Goal: Contribute content: Contribute content

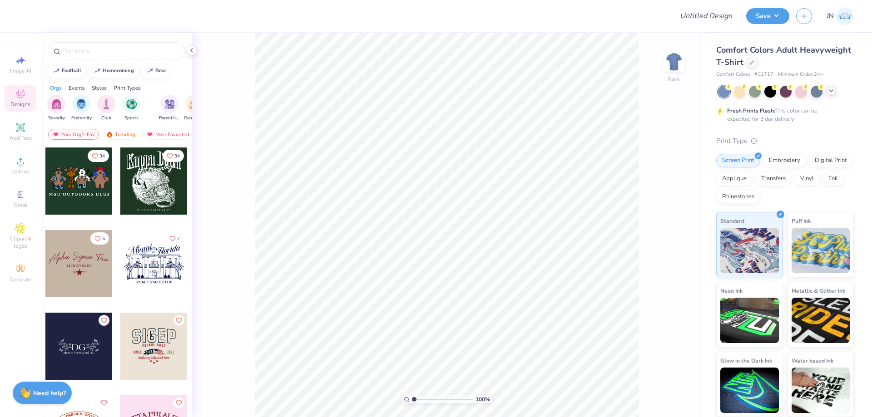
click at [829, 90] on polyline at bounding box center [831, 91] width 4 height 2
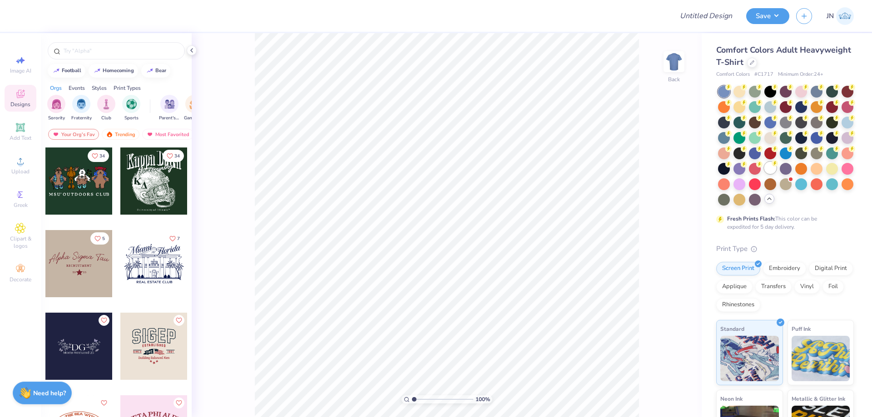
click at [764, 174] on div at bounding box center [770, 168] width 12 height 12
click at [24, 171] on span "Upload" at bounding box center [20, 171] width 18 height 7
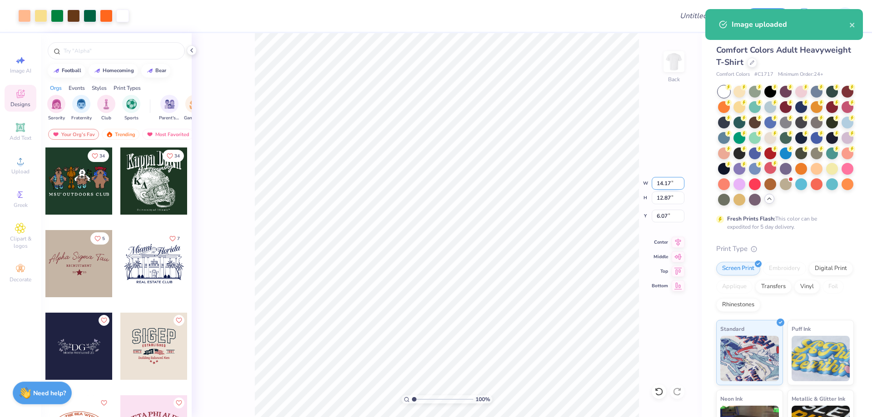
click at [666, 184] on input "14.17" at bounding box center [667, 183] width 33 height 13
type input "5.00"
type input "4.54"
type input "10.23"
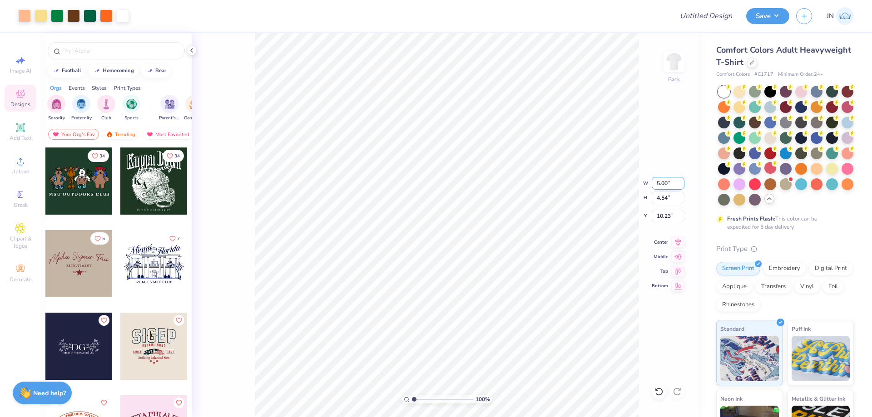
click at [654, 186] on input "5.00" at bounding box center [667, 183] width 33 height 13
click at [657, 184] on input "5.00" at bounding box center [667, 183] width 33 height 13
type input "1.00"
type input "0.91"
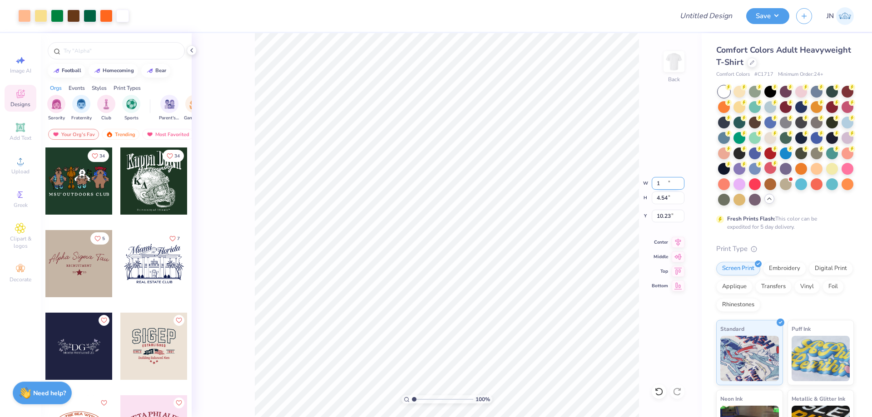
type input "12.05"
click at [657, 184] on input "1.00" at bounding box center [667, 183] width 33 height 13
type input "8.00"
type input "7.26"
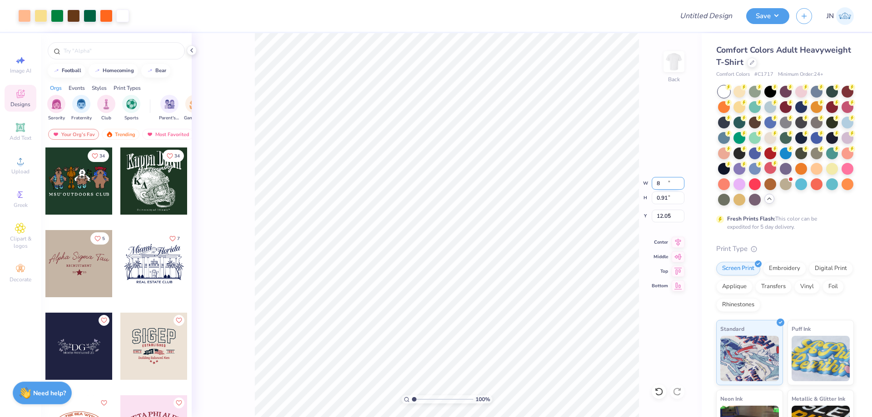
type input "8.87"
click at [655, 184] on input "8.00" at bounding box center [667, 183] width 33 height 13
type input "7.00"
type input "6.35"
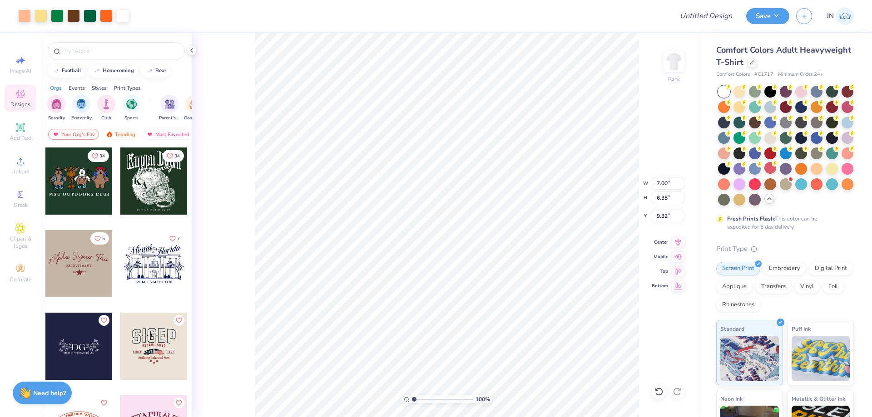
type input "4.00"
click at [22, 136] on span "Add Text" at bounding box center [21, 137] width 22 height 7
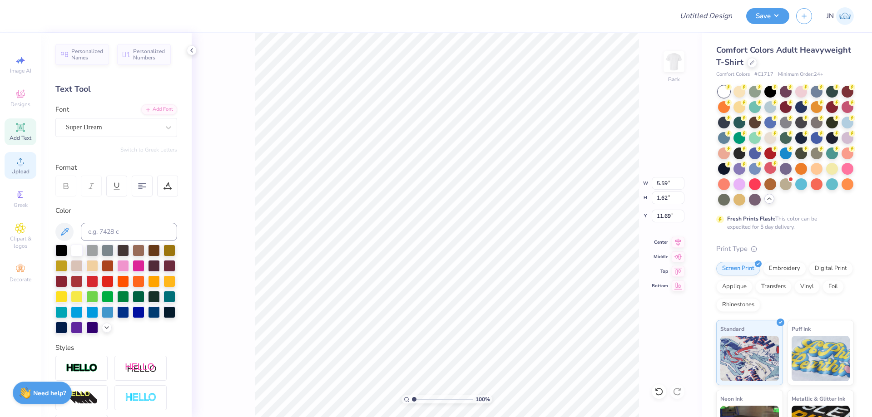
click at [30, 162] on div "Upload" at bounding box center [21, 165] width 32 height 27
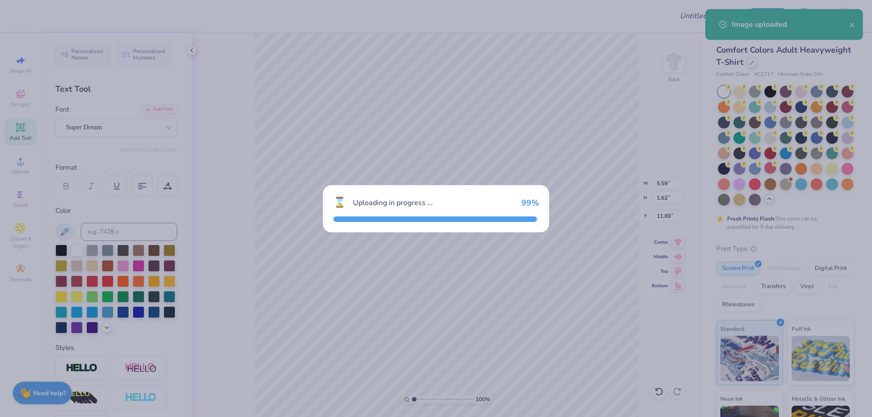
type input "14.17"
type input "4.27"
type input "10.37"
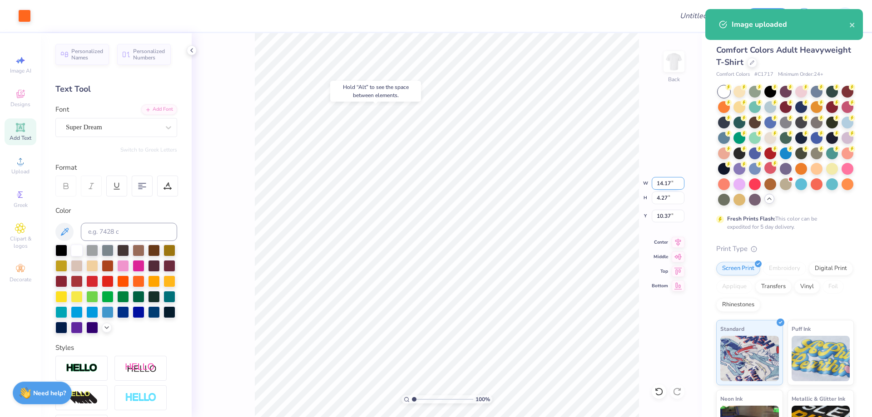
click at [665, 185] on input "14.17" at bounding box center [667, 183] width 33 height 13
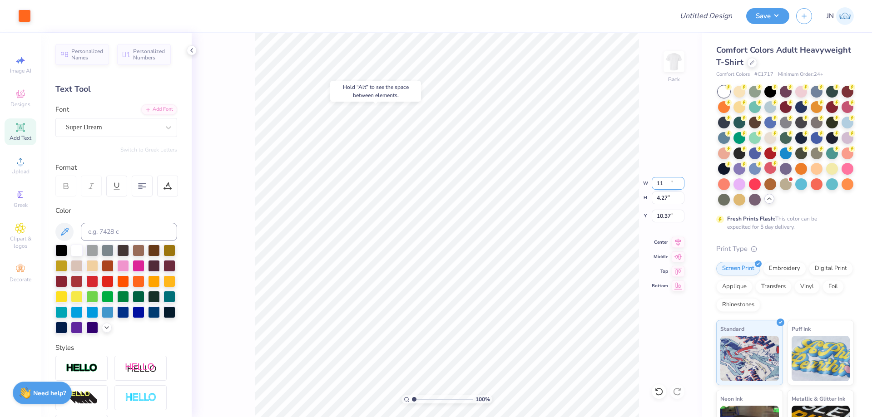
type input "11.00"
type input "3.31"
click at [670, 212] on input "10.84" at bounding box center [667, 216] width 33 height 13
click at [669, 212] on input "10.842" at bounding box center [667, 216] width 33 height 13
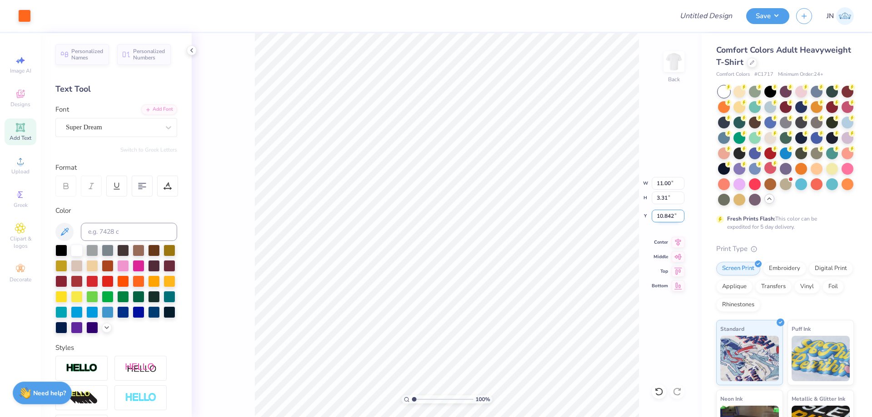
click at [669, 212] on input "10.842" at bounding box center [667, 216] width 33 height 13
type input "2.00"
click at [669, 212] on input "2.00" at bounding box center [667, 216] width 33 height 13
click at [594, 205] on div "100 % Back W 11.00 11.00 " H 3.31 3.31 " Y 2.00 2.00 " Center Middle Top Bottom" at bounding box center [447, 225] width 510 height 384
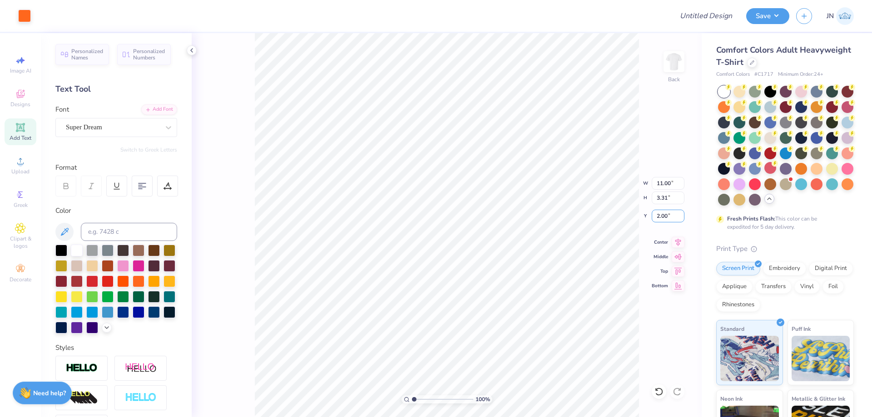
drag, startPoint x: 670, startPoint y: 215, endPoint x: 650, endPoint y: 214, distance: 19.5
click at [650, 214] on div "100 % Back W 11.00 11.00 " H 3.31 3.31 " Y 2.00 2.00 " Center Middle Top Bottom" at bounding box center [447, 225] width 510 height 384
click at [663, 182] on input "11.00" at bounding box center [667, 183] width 33 height 13
type input "10.00"
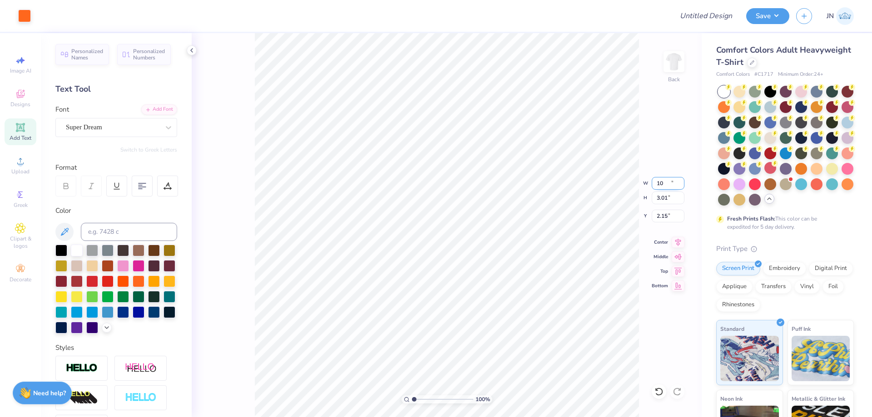
type input "3.01"
click at [663, 212] on input "2.15" at bounding box center [667, 216] width 33 height 13
type input "2.00"
type input "3.51"
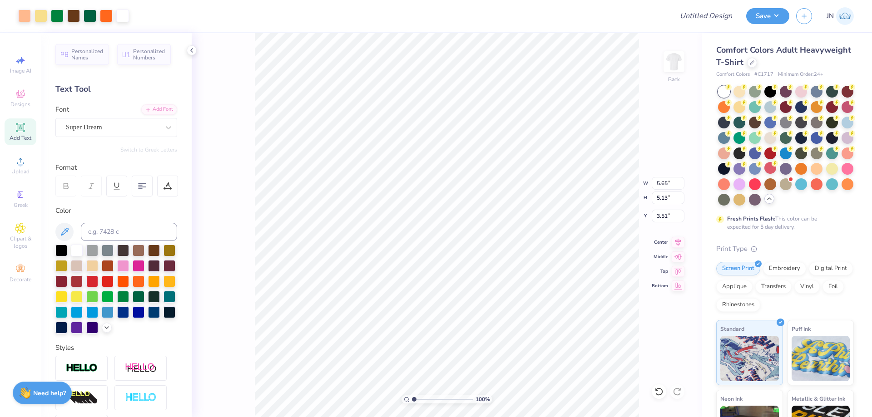
type input "5.65"
type input "5.13"
type input "4.08"
type input "3.51"
click at [34, 164] on div "Upload" at bounding box center [21, 165] width 32 height 27
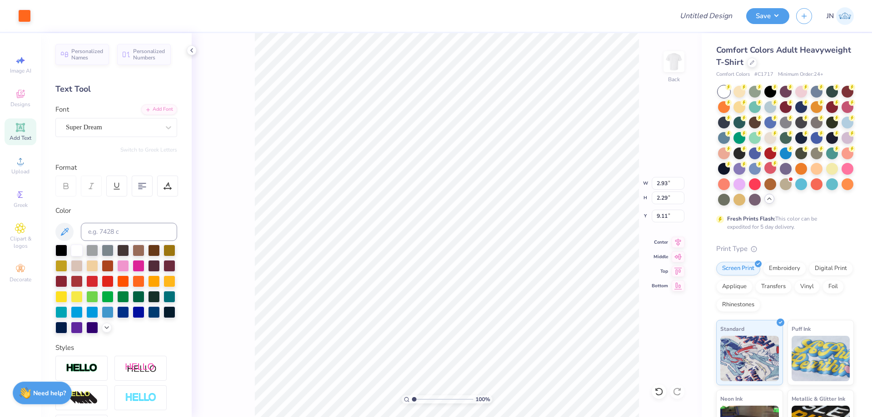
type input "2.93"
type input "2.29"
type input "6.07"
type input "5.59"
type input "1.62"
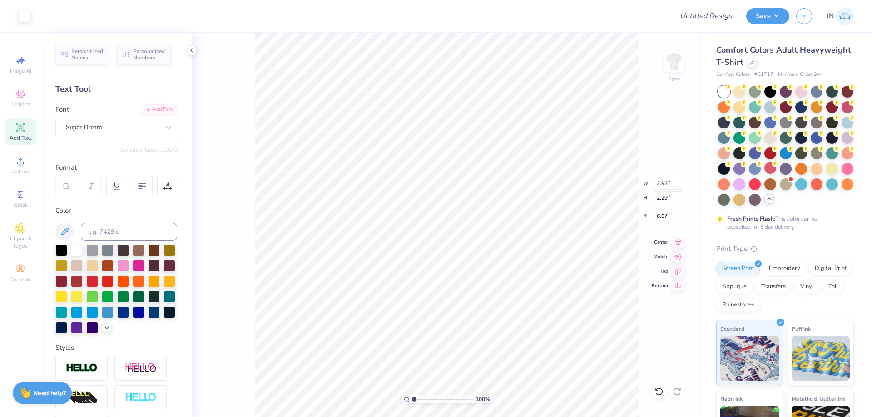
type input "11.69"
click at [150, 108] on div "Add Font" at bounding box center [159, 108] width 36 height 10
click at [201, 24] on div at bounding box center [345, 16] width 641 height 32
click at [148, 108] on div "Add Font" at bounding box center [159, 108] width 36 height 10
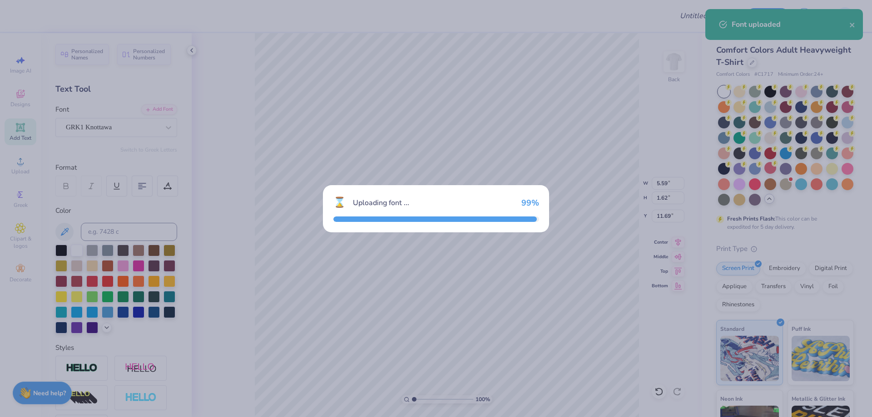
type input "5.60"
type input "1.68"
type input "11.66"
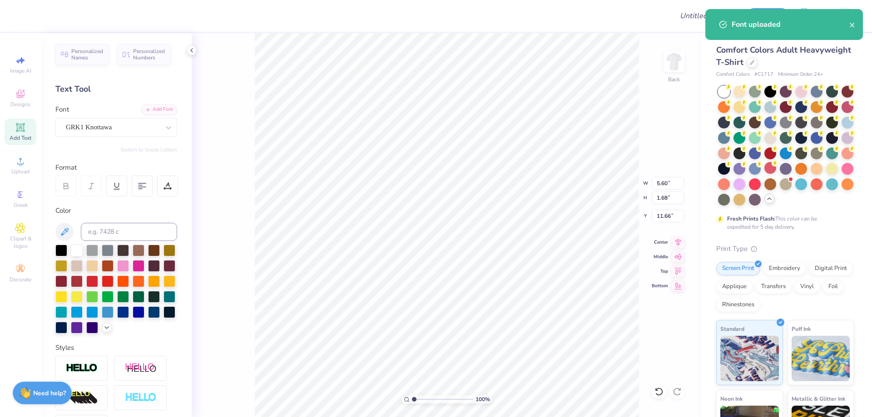
scroll to position [8, 1]
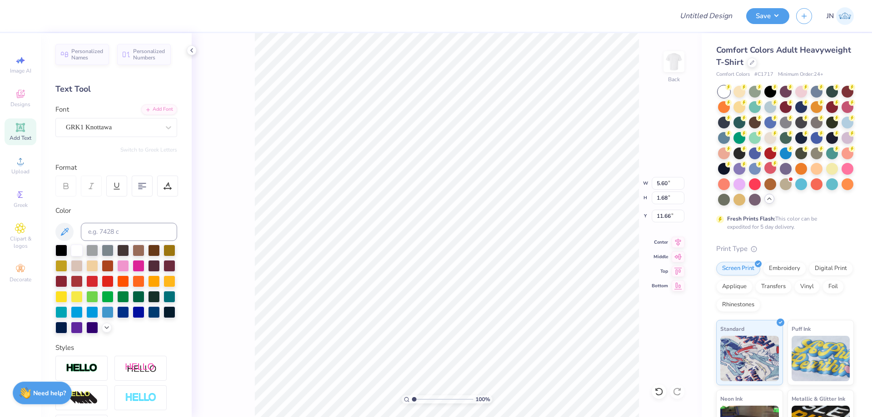
type textarea "since"
type input "6.33"
type input "1.75"
type input "11.62"
type input "1.61"
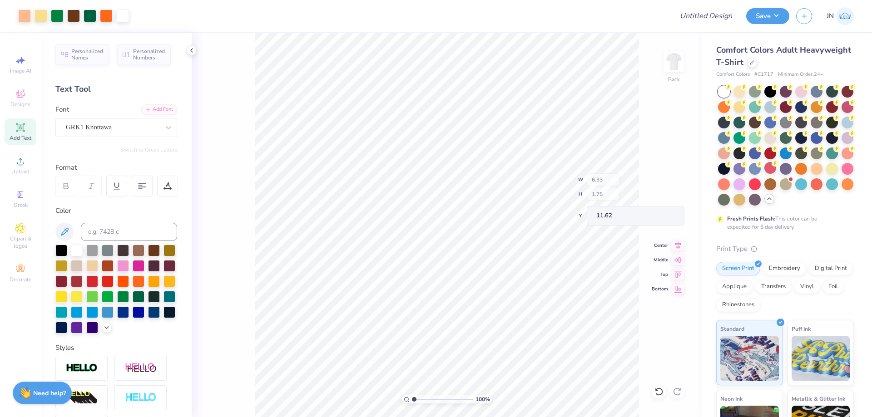
type input "0.45"
type input "6.77"
type input "2.93"
type input "2.29"
type input "6.07"
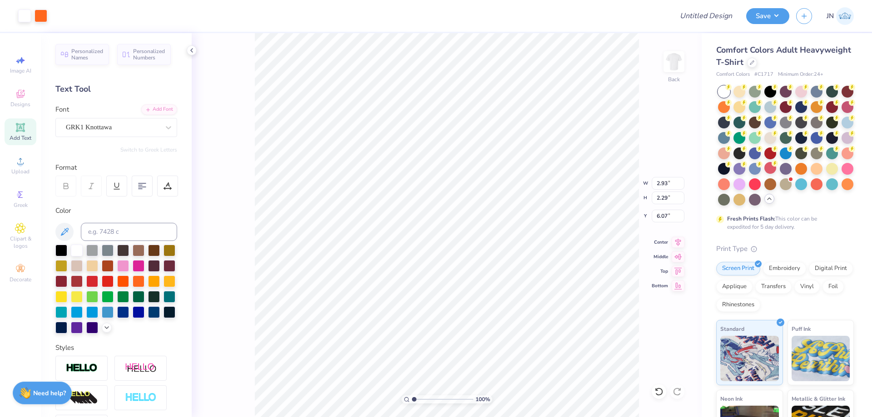
type input "1.61"
type input "0.45"
type input "6.54"
type input "2.93"
type input "2.29"
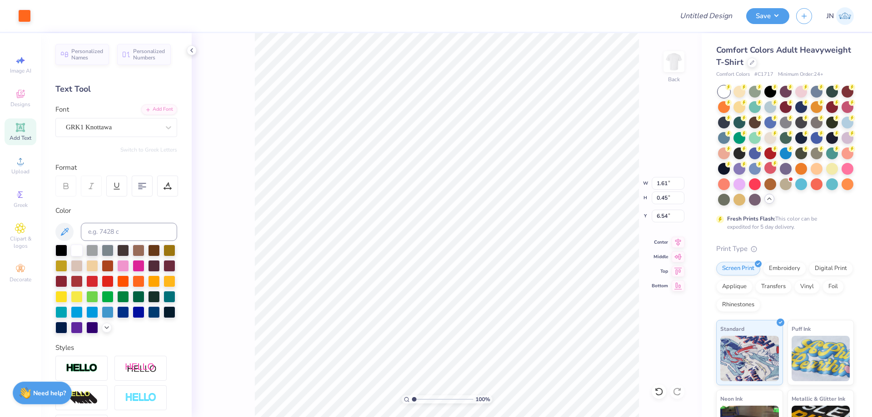
type input "6.07"
click at [661, 389] on icon at bounding box center [658, 391] width 9 height 9
click at [660, 389] on icon at bounding box center [658, 391] width 9 height 9
click at [675, 392] on icon at bounding box center [676, 391] width 9 height 9
type input "3.5"
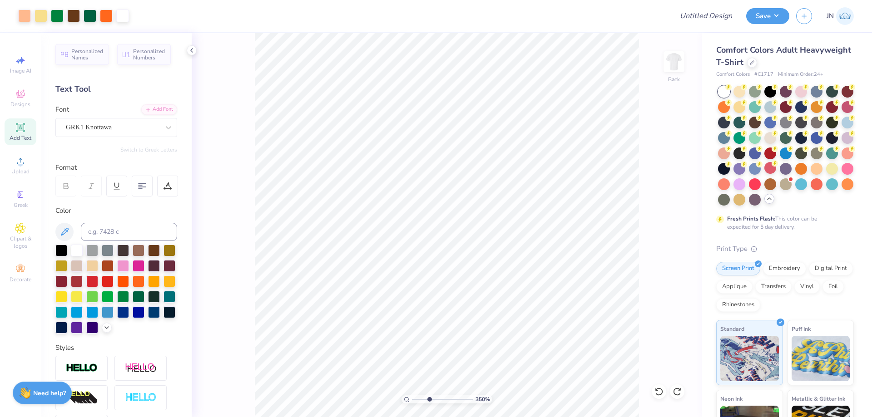
click at [429, 397] on input "range" at bounding box center [442, 399] width 61 height 8
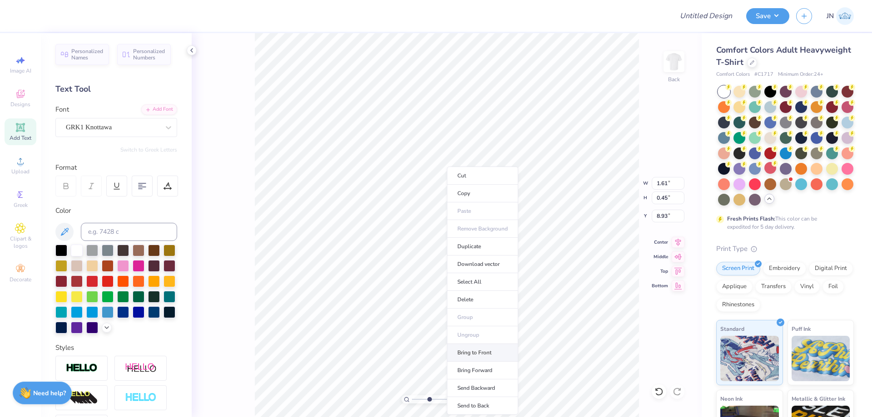
click at [473, 356] on li "Bring to Front" at bounding box center [482, 353] width 71 height 18
type input "6.77"
type input "1.62"
type input "0.79"
type input "6.59"
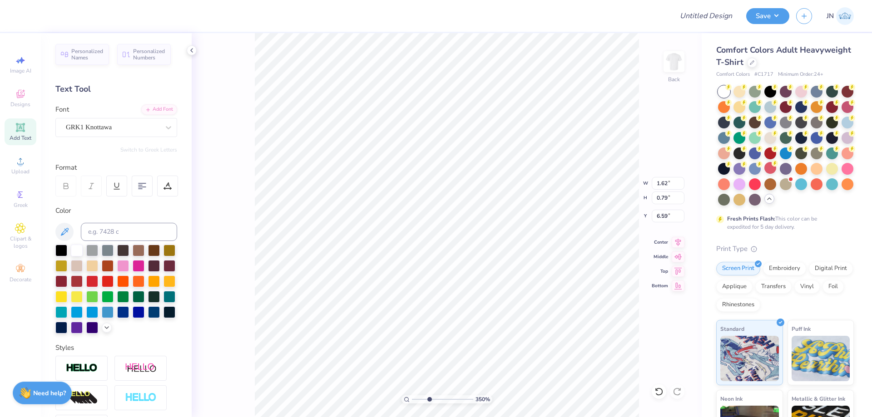
type input "1.31"
type input "0.64"
type input "6.75"
type input "0.53"
click at [468, 230] on li "Duplicate" at bounding box center [483, 227] width 71 height 18
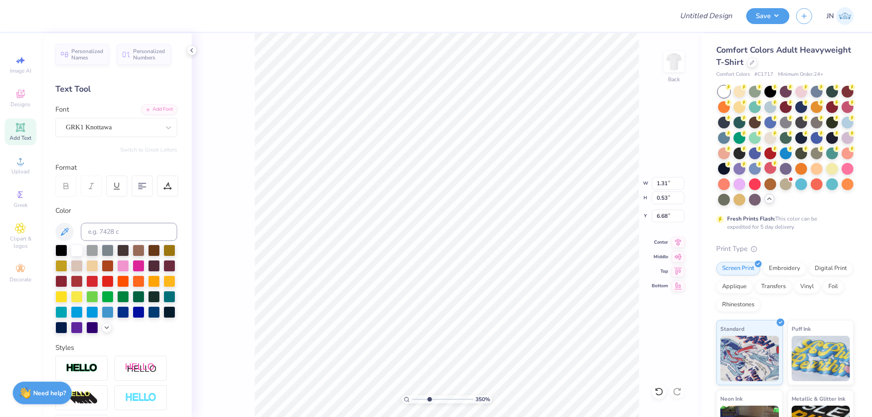
type input "7.68"
type textarea "1897"
type input "0.99"
type input "0.48"
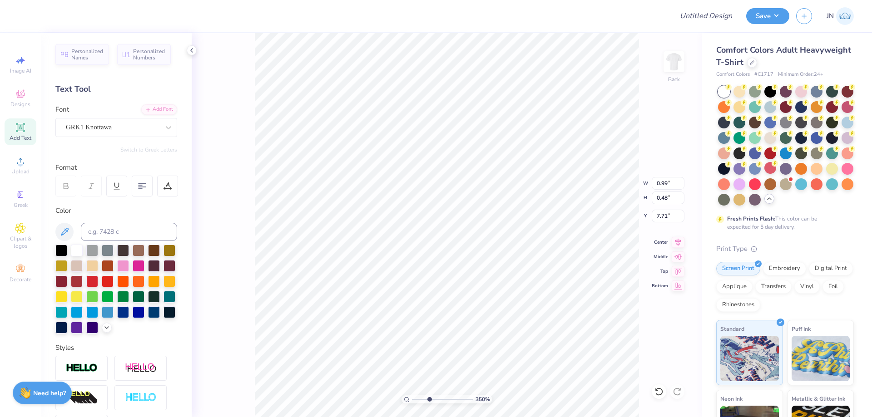
type input "7.21"
type input "1.33"
type input "0.66"
type input "7.06"
type input "1.04"
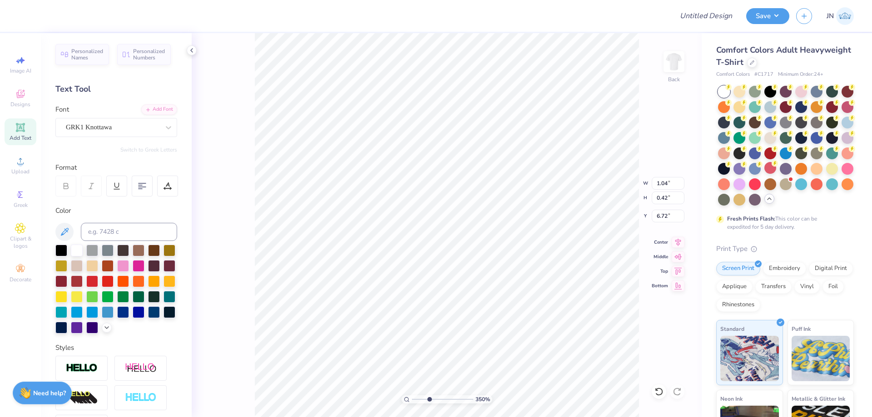
type input "0.42"
type input "6.70"
type input "1.33"
type input "0.66"
type input "7.04"
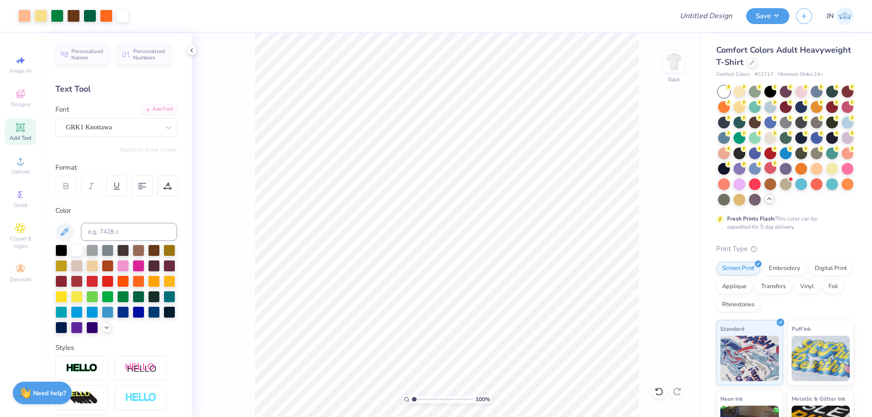
drag, startPoint x: 415, startPoint y: 399, endPoint x: 410, endPoint y: 399, distance: 5.4
type input "1"
click at [412, 399] on input "range" at bounding box center [442, 399] width 61 height 8
type input "3.23"
type input "5.79"
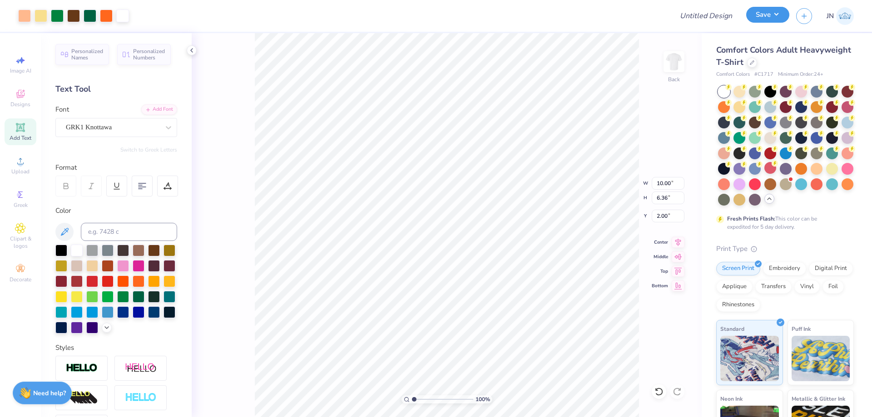
click at [760, 22] on button "Save" at bounding box center [767, 15] width 43 height 16
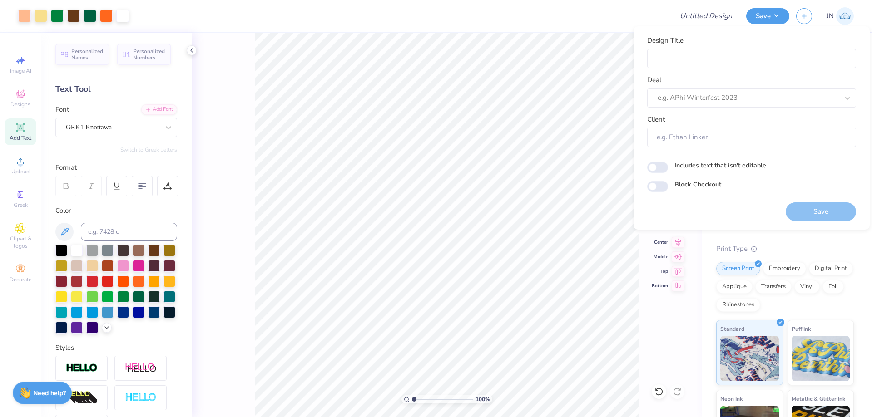
click at [505, 15] on div at bounding box center [401, 16] width 530 height 32
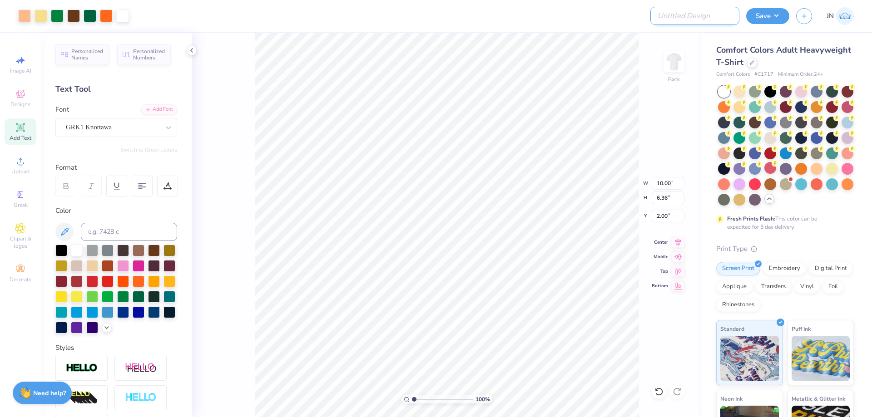
click at [698, 17] on input "Design Title" at bounding box center [694, 16] width 89 height 18
paste input "FPS240004"
type input "FPS240004"
click at [763, 13] on button "Save" at bounding box center [767, 15] width 43 height 16
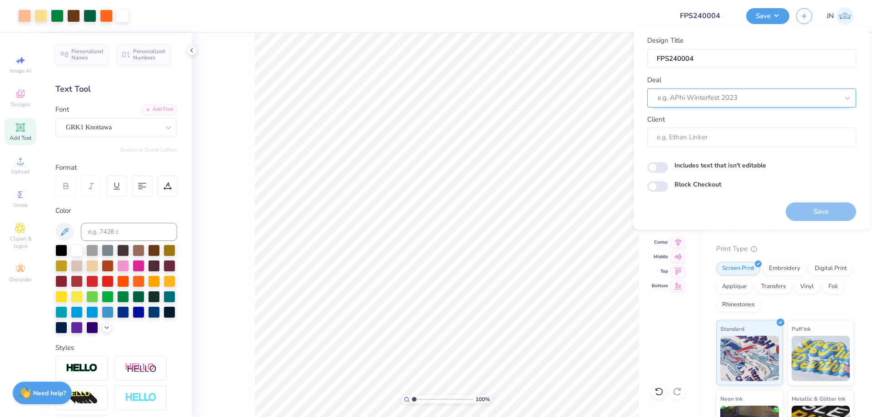
click at [726, 100] on div at bounding box center [747, 98] width 181 height 12
click at [715, 138] on div "Design Tool Gallery" at bounding box center [751, 138] width 202 height 15
type input "design tool"
type input "Design Tool Gallery User"
click at [809, 209] on button "Save" at bounding box center [820, 211] width 70 height 19
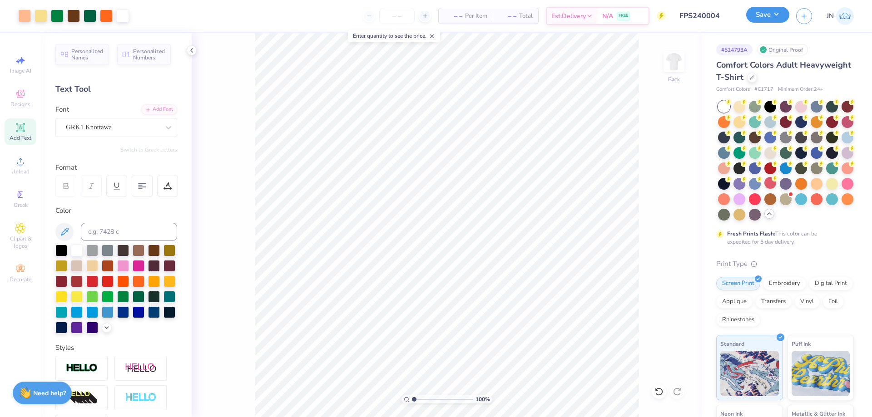
click at [778, 17] on button "Save" at bounding box center [767, 15] width 43 height 16
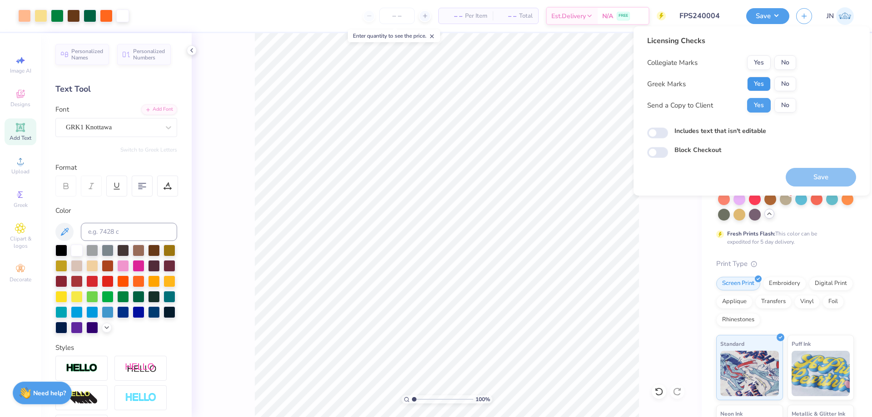
click at [755, 84] on button "Yes" at bounding box center [759, 84] width 24 height 15
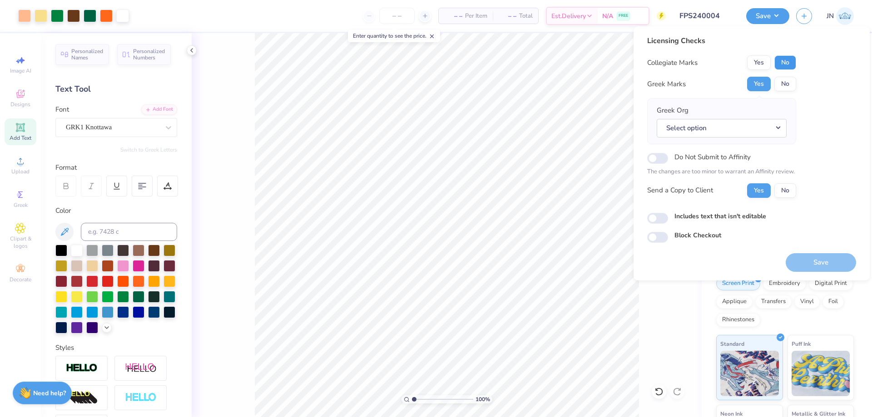
click at [784, 63] on button "No" at bounding box center [785, 62] width 22 height 15
click at [739, 123] on button "Select option" at bounding box center [721, 128] width 130 height 19
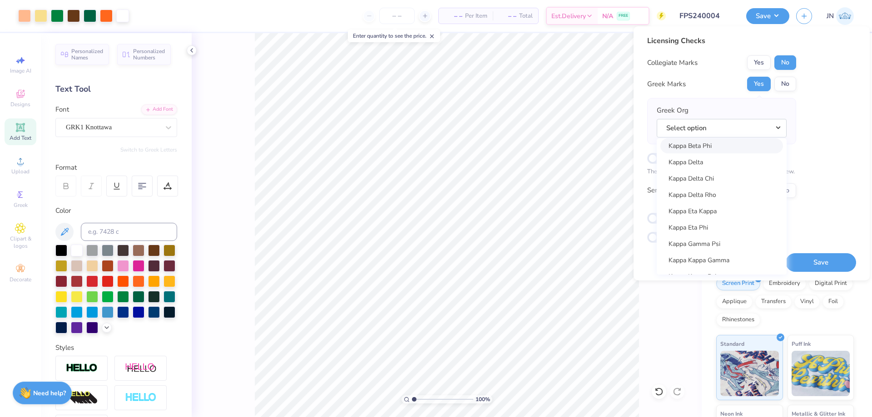
scroll to position [3268, 0]
click at [709, 175] on link "Kappa Delta" at bounding box center [721, 182] width 123 height 15
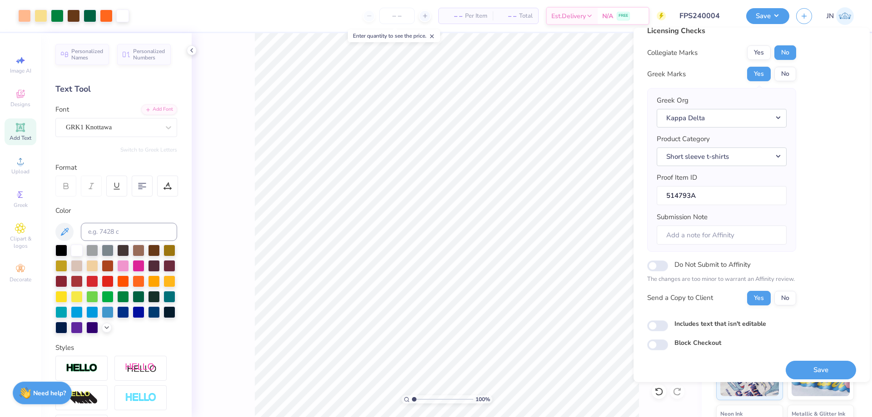
scroll to position [17, 0]
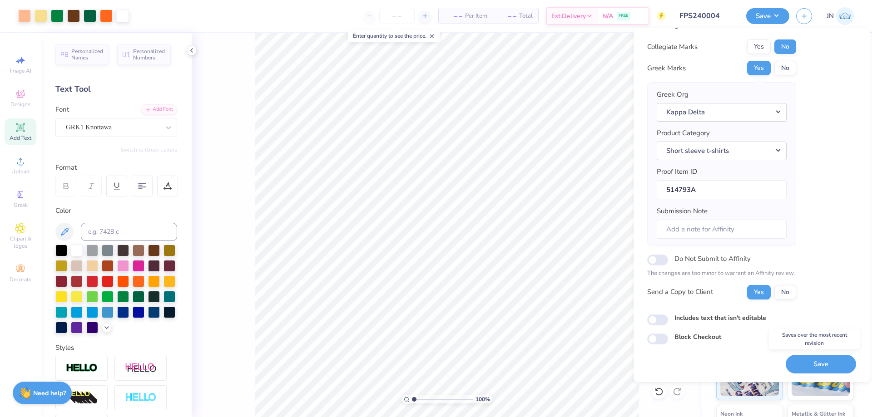
click at [787, 355] on div "Save" at bounding box center [820, 364] width 70 height 19
click at [789, 357] on button "Save" at bounding box center [820, 364] width 70 height 19
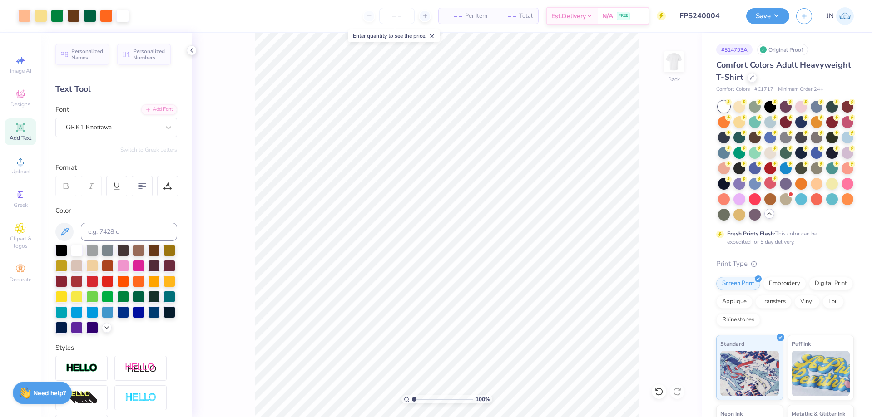
click at [684, 25] on div "Design Title FPS240004" at bounding box center [705, 16] width 67 height 32
click at [694, 19] on input "FPS240004" at bounding box center [694, 16] width 89 height 18
click at [431, 397] on input "range" at bounding box center [442, 399] width 61 height 8
drag, startPoint x: 431, startPoint y: 398, endPoint x: 419, endPoint y: 398, distance: 12.3
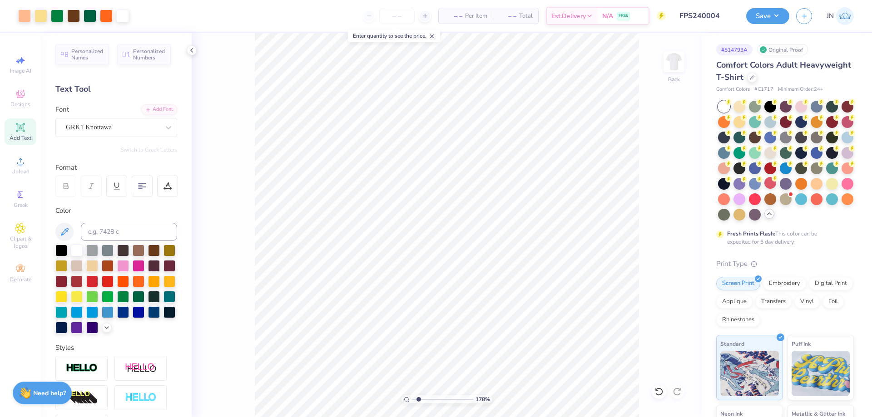
type input "1.78"
click at [419, 398] on input "range" at bounding box center [442, 399] width 61 height 8
click at [757, 9] on button "Save" at bounding box center [767, 15] width 43 height 16
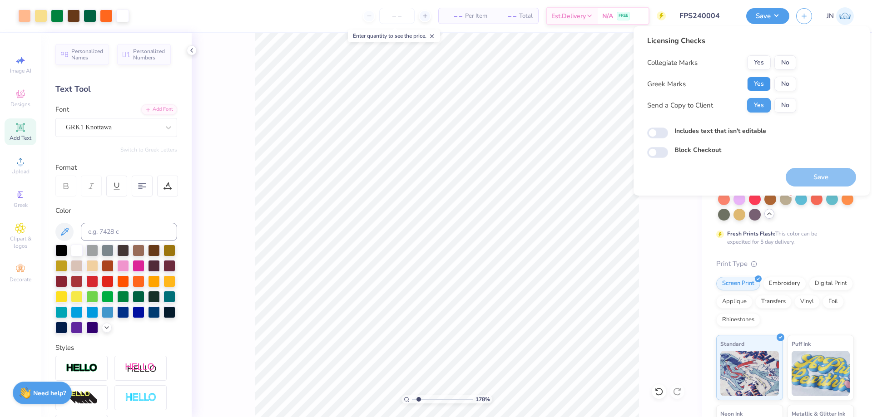
click at [767, 89] on button "Yes" at bounding box center [759, 84] width 24 height 15
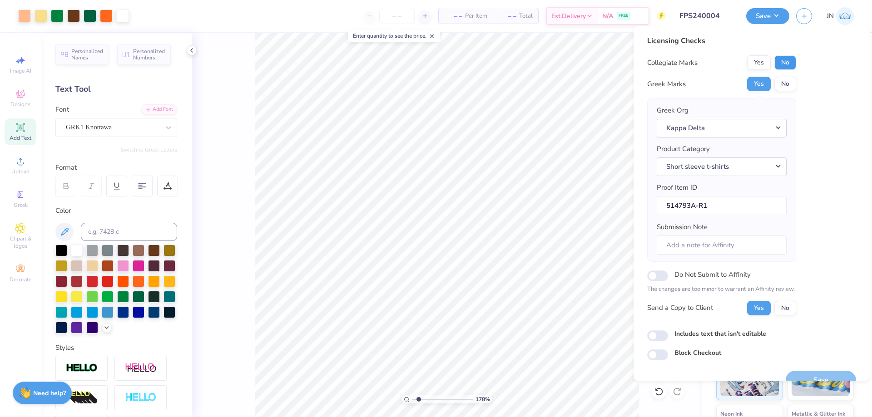
click at [788, 58] on button "No" at bounding box center [785, 62] width 22 height 15
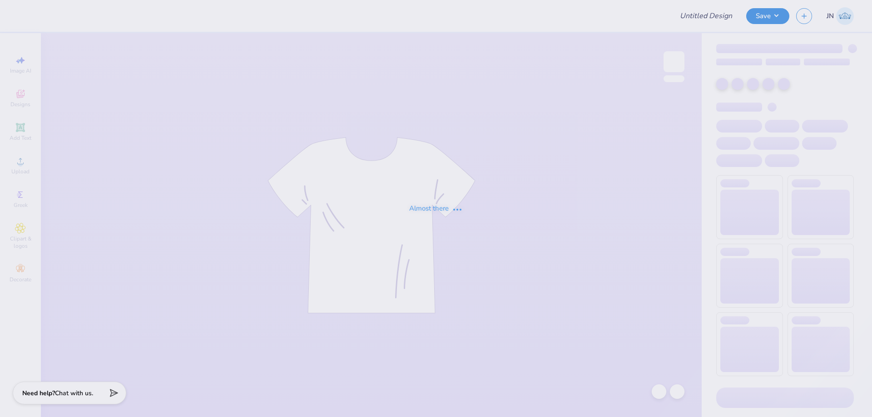
type input "FPS238785"
type input "FPS238899"
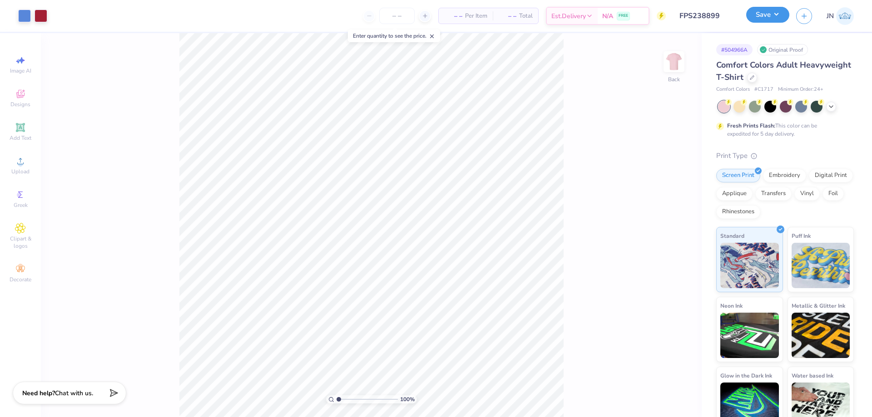
click at [759, 12] on button "Save" at bounding box center [767, 15] width 43 height 16
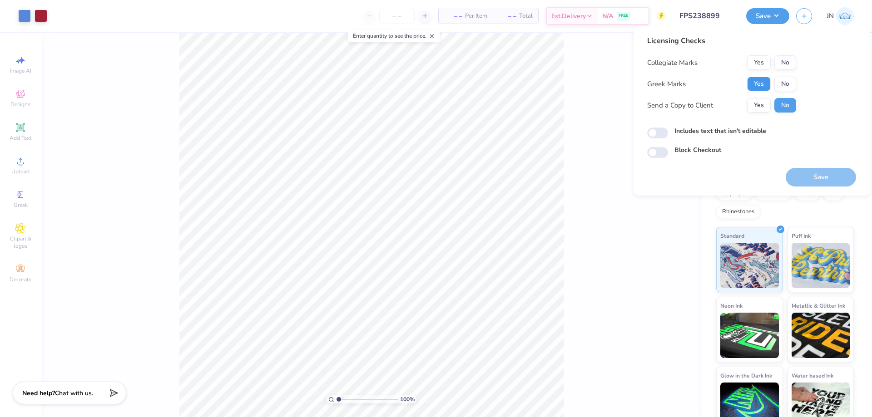
click at [764, 77] on button "Yes" at bounding box center [759, 84] width 24 height 15
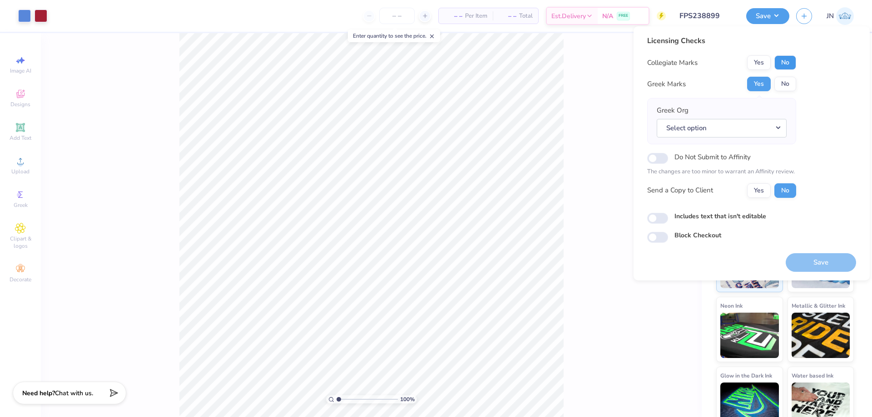
click at [790, 62] on button "No" at bounding box center [785, 62] width 22 height 15
click at [754, 124] on button "Select option" at bounding box center [721, 128] width 130 height 19
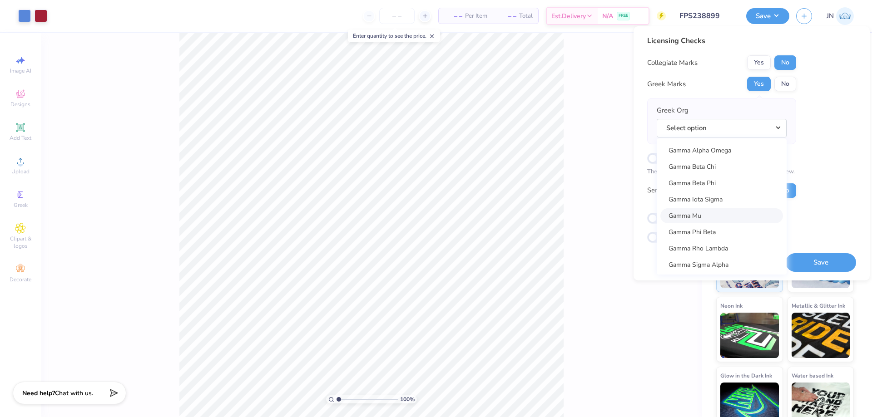
scroll to position [2814, 0]
click at [710, 212] on link "Gamma Phi Beta" at bounding box center [721, 211] width 123 height 15
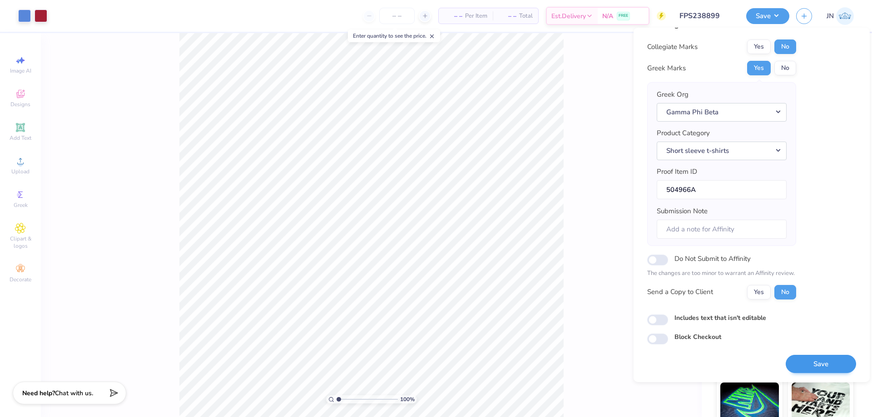
scroll to position [0, 0]
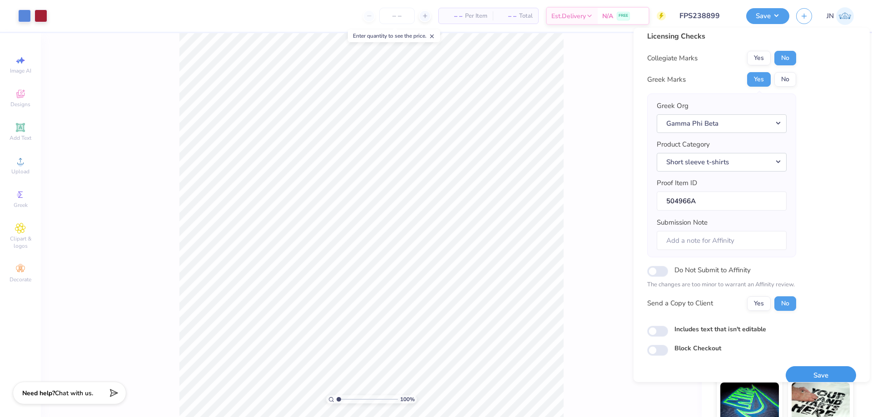
click at [803, 357] on div "Licensing Checks Collegiate Marks Yes No Greek Marks Yes No Greek Org Gamma Phi…" at bounding box center [751, 208] width 209 height 354
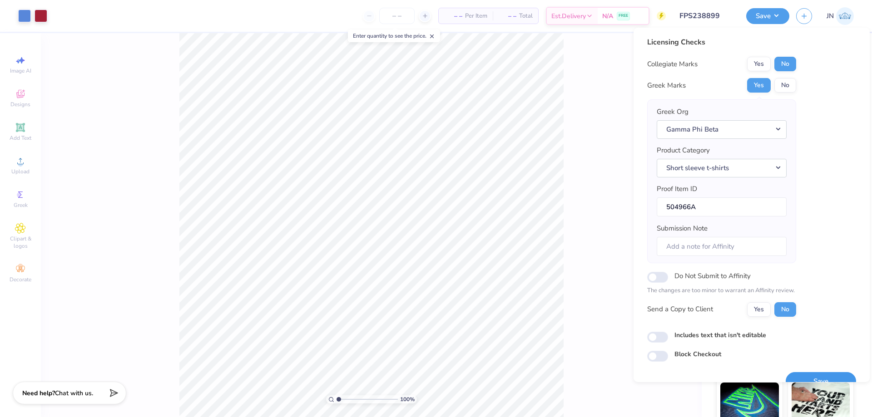
click at [801, 372] on button "Save" at bounding box center [820, 381] width 70 height 19
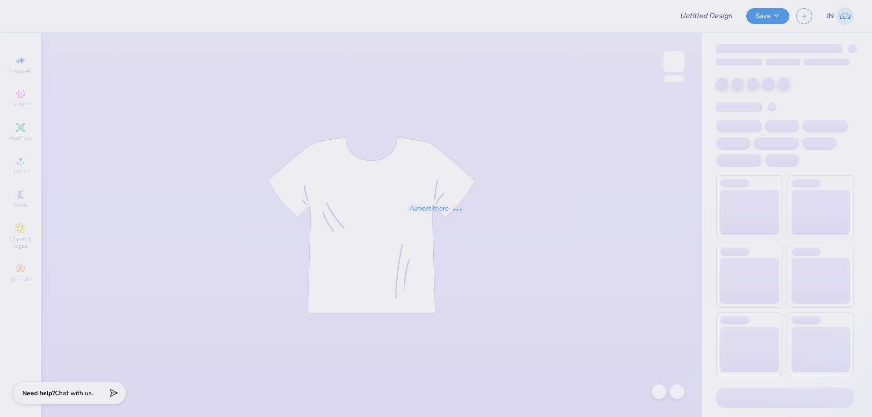
type input "FPS239876"
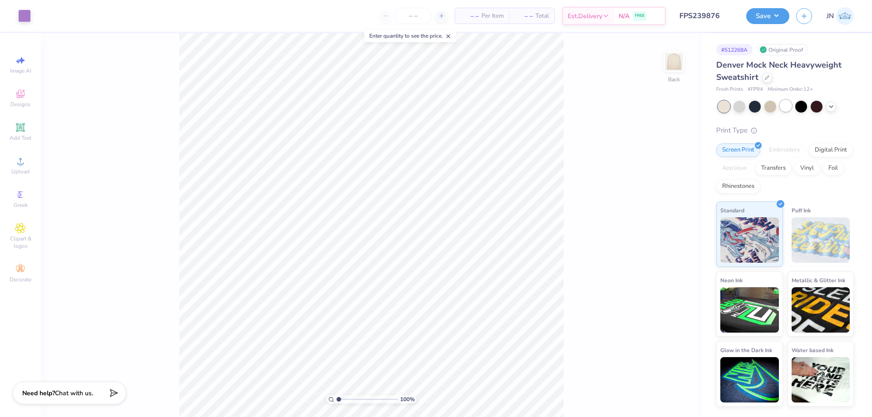
click at [781, 106] on div at bounding box center [785, 106] width 12 height 12
click at [28, 21] on div at bounding box center [24, 15] width 13 height 13
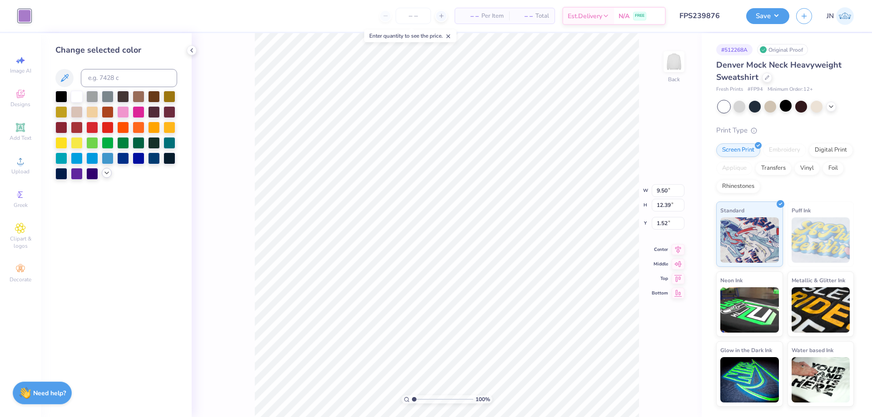
click at [105, 174] on icon at bounding box center [106, 172] width 7 height 7
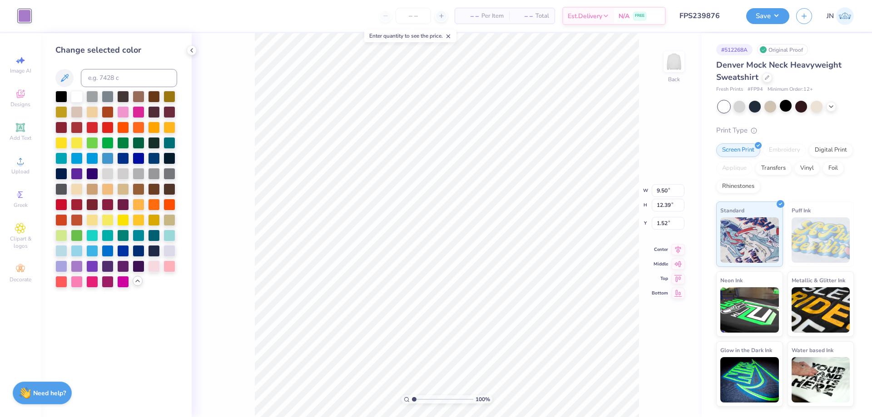
click at [54, 266] on div "Change selected color" at bounding box center [116, 225] width 151 height 384
click at [60, 265] on div at bounding box center [61, 266] width 12 height 12
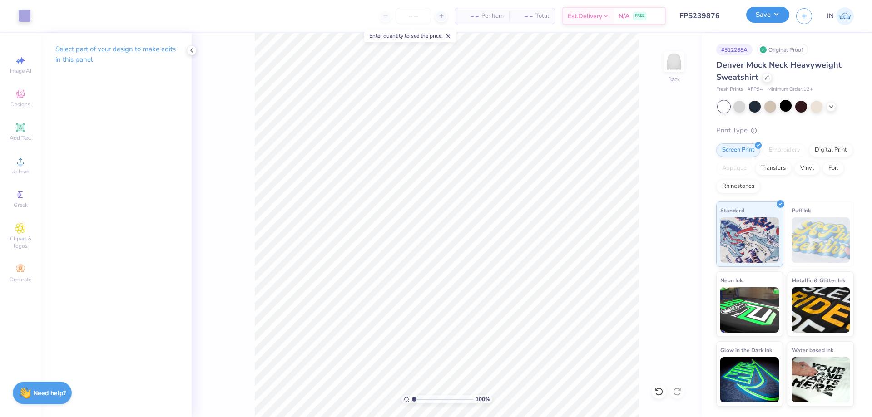
click at [772, 19] on button "Save" at bounding box center [767, 15] width 43 height 16
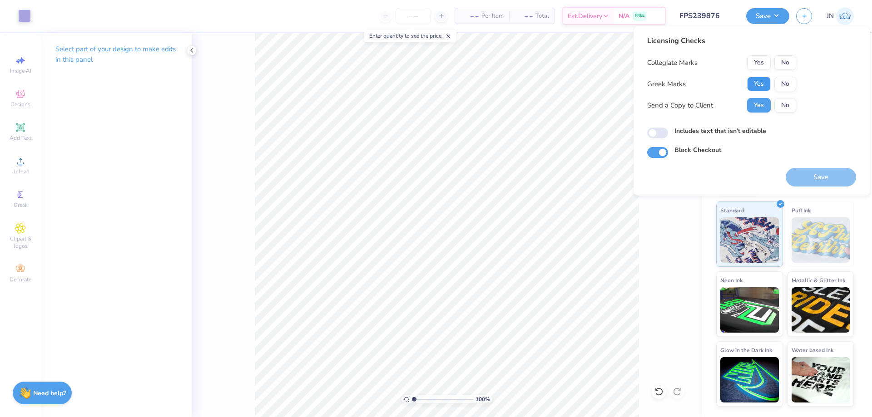
click at [763, 84] on button "Yes" at bounding box center [759, 84] width 24 height 15
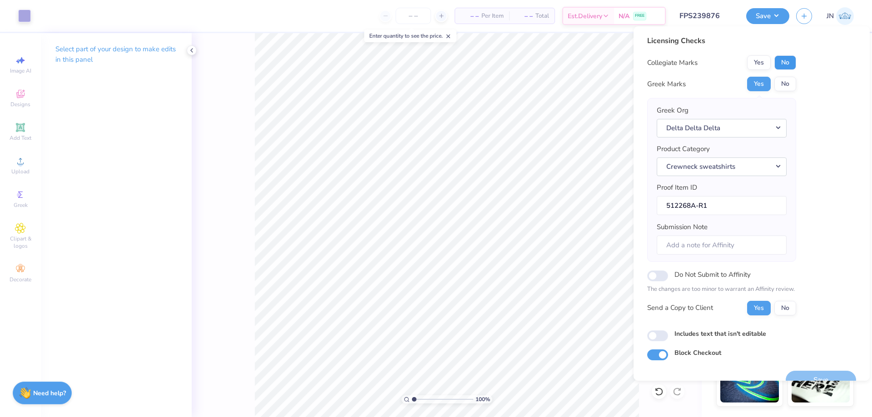
click at [774, 64] on button "No" at bounding box center [785, 62] width 22 height 15
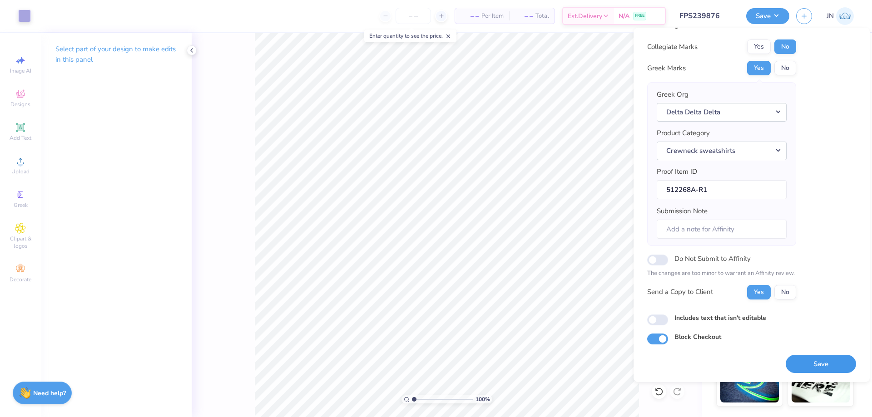
click at [801, 365] on button "Save" at bounding box center [820, 364] width 70 height 19
